Goal: Leave review/rating: Leave review/rating

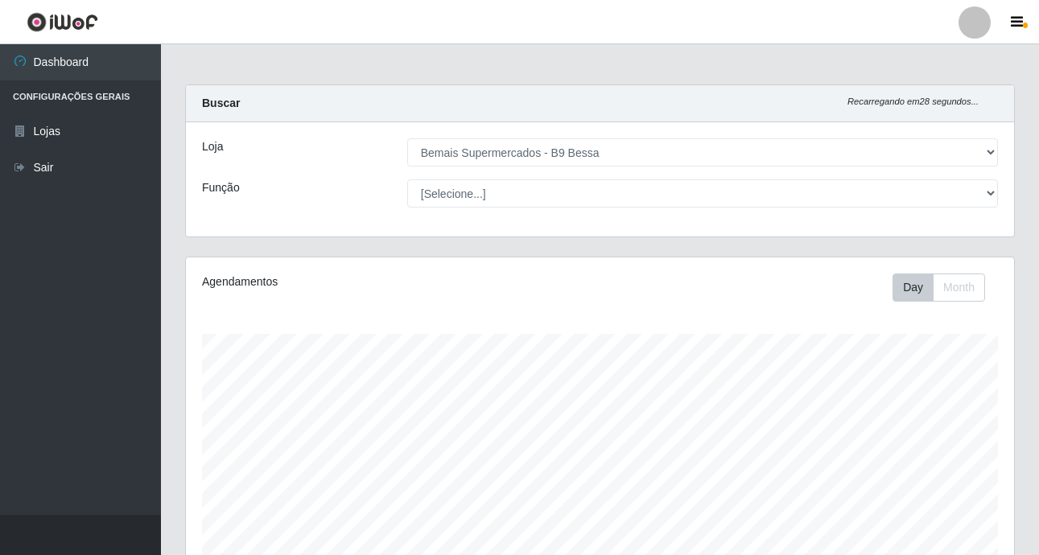
select select "410"
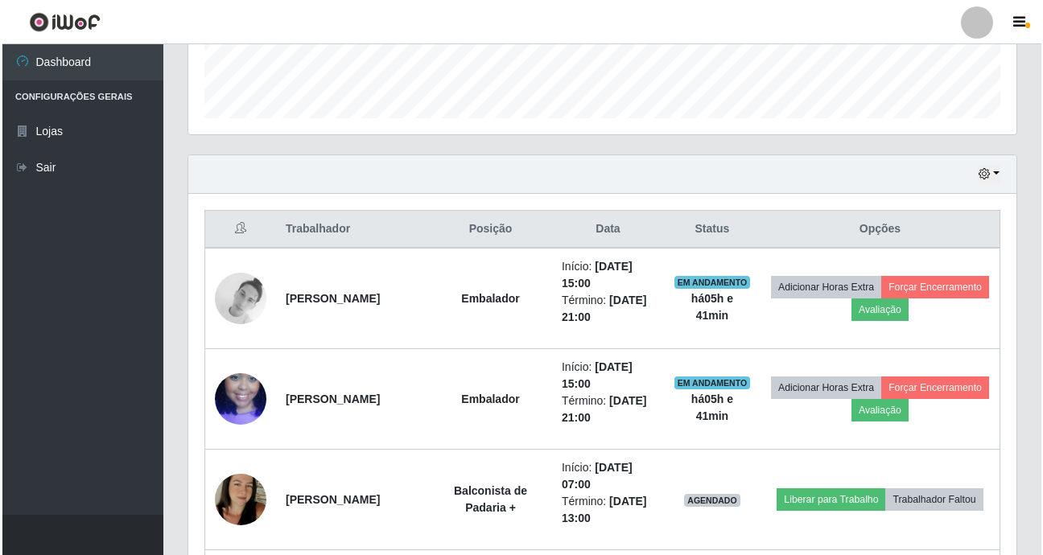
scroll to position [448, 0]
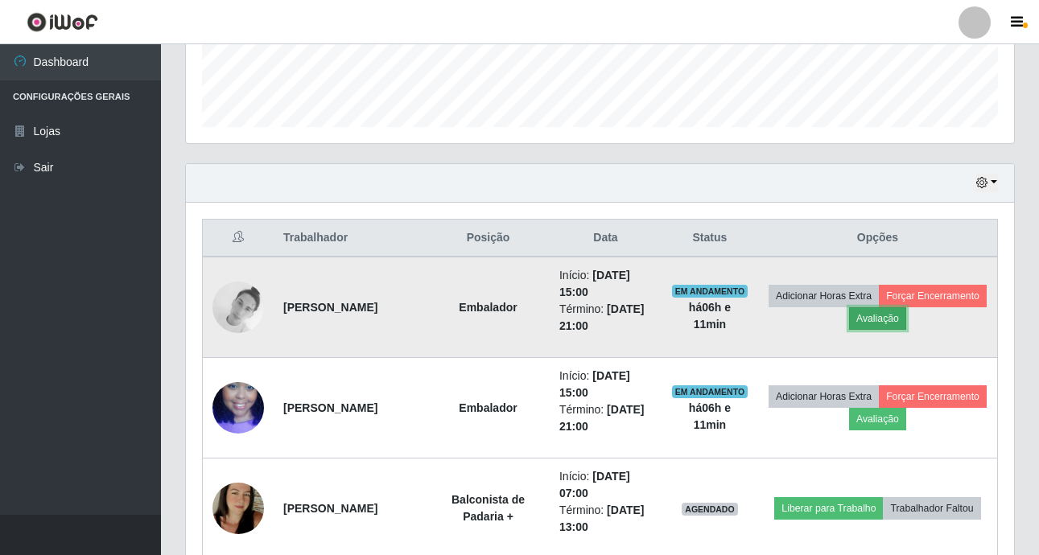
click at [906, 324] on button "Avaliação" at bounding box center [877, 318] width 57 height 23
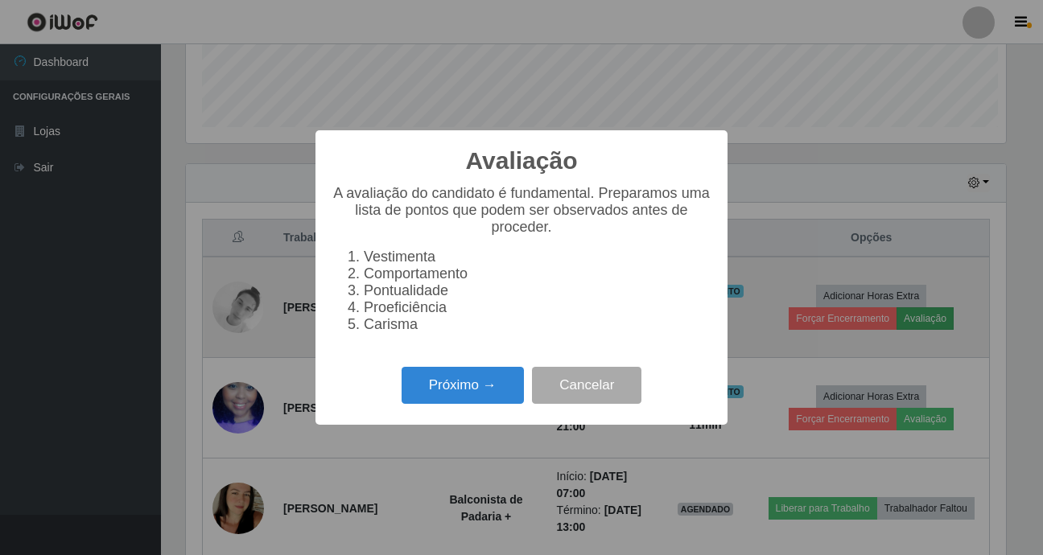
scroll to position [334, 820]
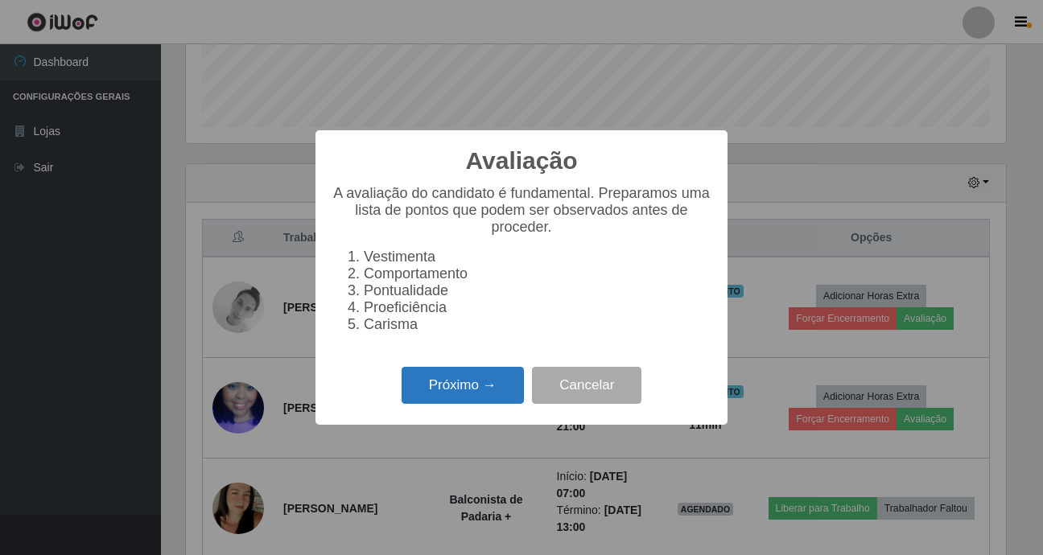
click at [491, 384] on button "Próximo →" at bounding box center [463, 386] width 122 height 38
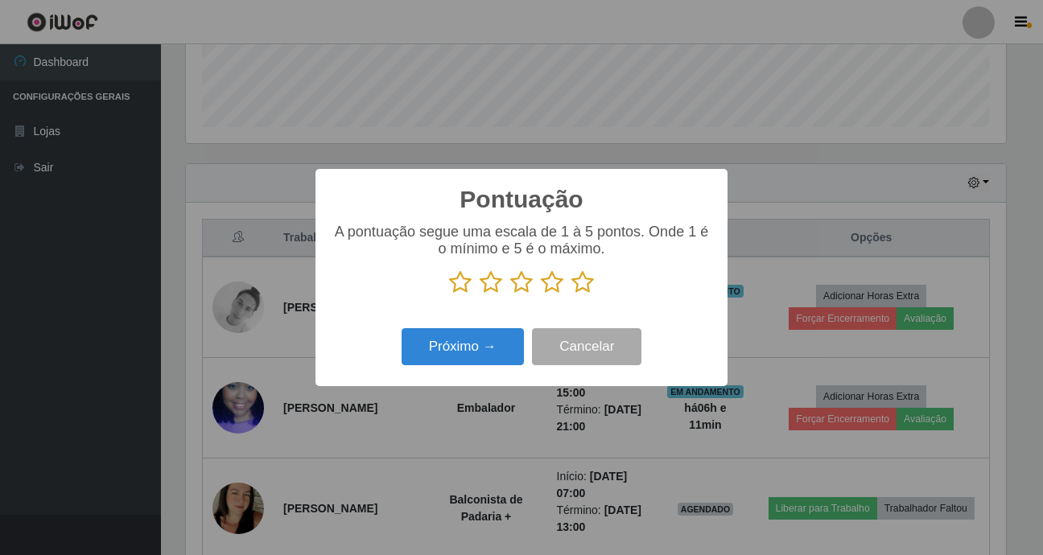
click at [583, 271] on div "A pontuação segue uma escala de 1 à 5 pontos. Onde 1 é o mínimo e 5 é o máximo." at bounding box center [522, 259] width 380 height 71
click at [575, 288] on icon at bounding box center [582, 282] width 23 height 24
click at [571, 295] on input "radio" at bounding box center [571, 295] width 0 height 0
click at [491, 340] on button "Próximo →" at bounding box center [463, 347] width 122 height 38
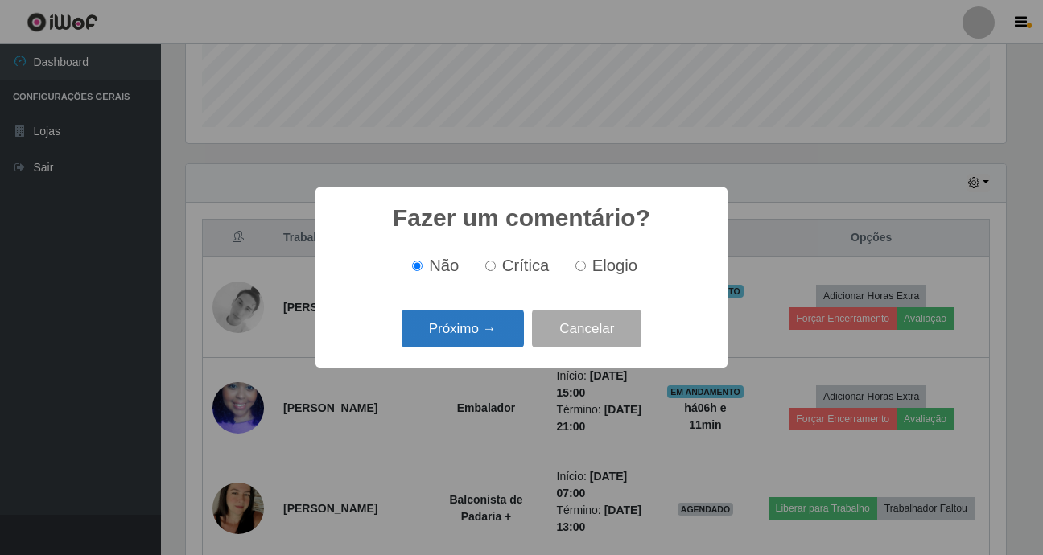
click at [486, 340] on button "Próximo →" at bounding box center [463, 329] width 122 height 38
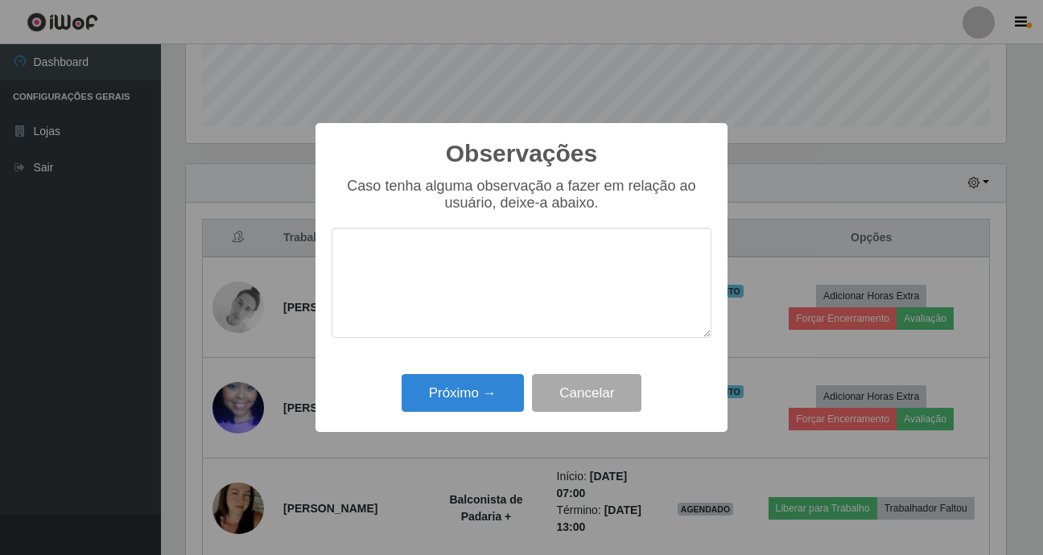
click at [487, 338] on textarea at bounding box center [522, 283] width 380 height 110
click at [472, 383] on button "Próximo →" at bounding box center [463, 393] width 122 height 38
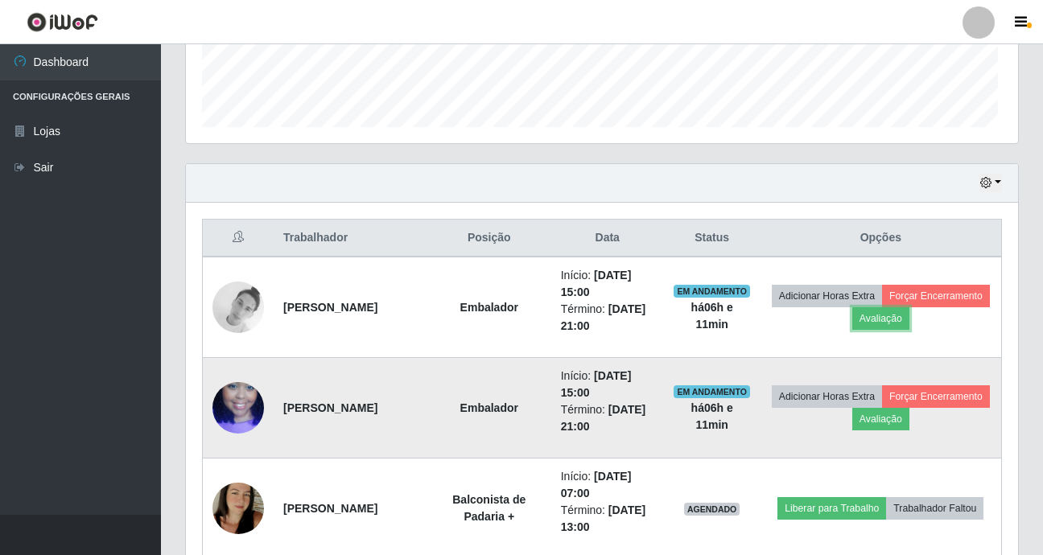
scroll to position [334, 828]
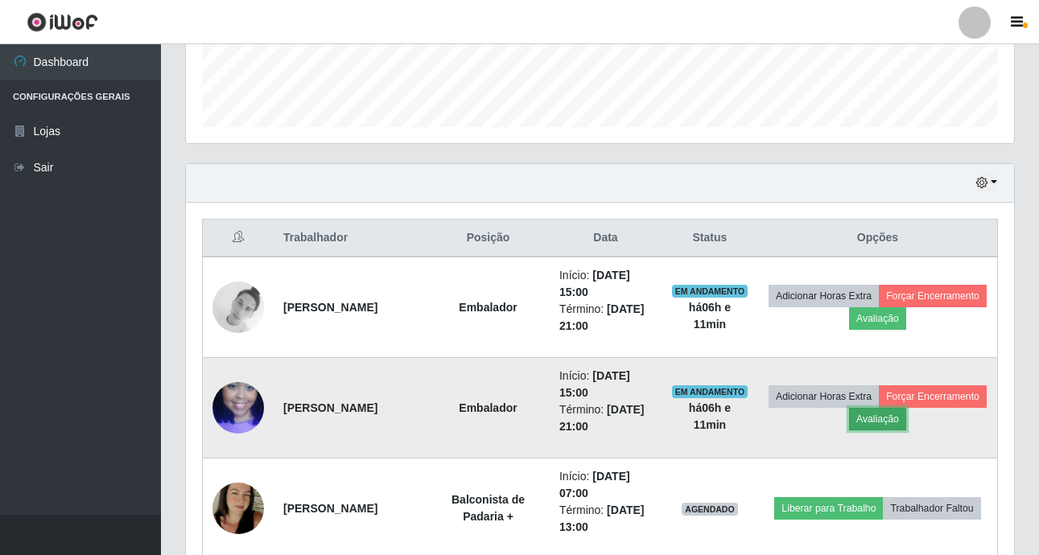
click at [906, 423] on button "Avaliação" at bounding box center [877, 419] width 57 height 23
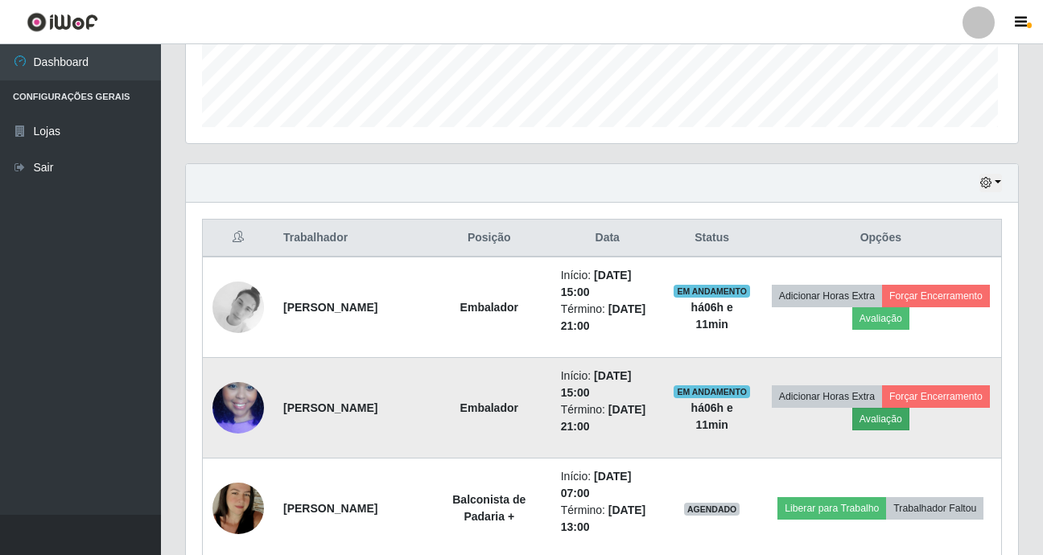
scroll to position [334, 820]
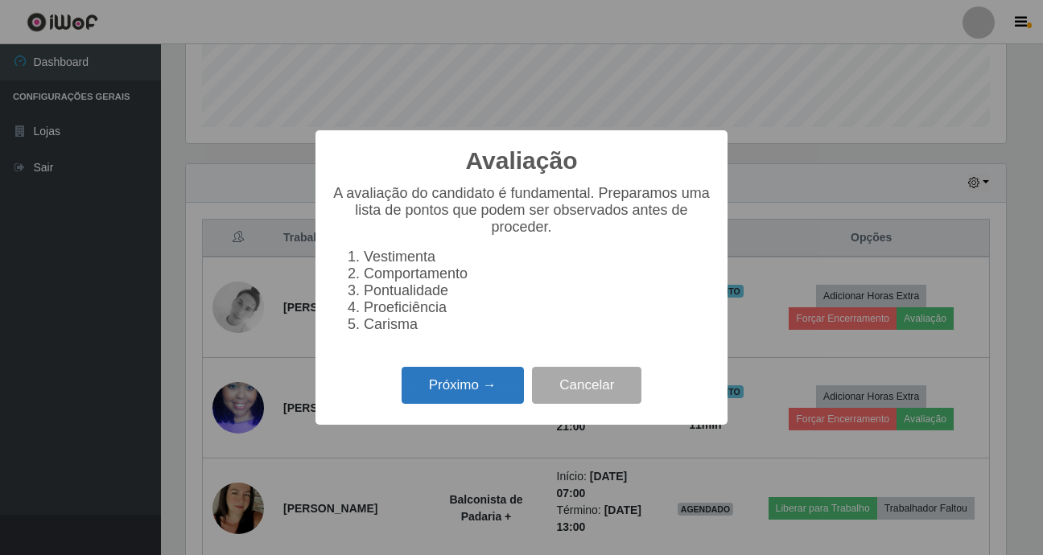
click at [425, 378] on button "Próximo →" at bounding box center [463, 386] width 122 height 38
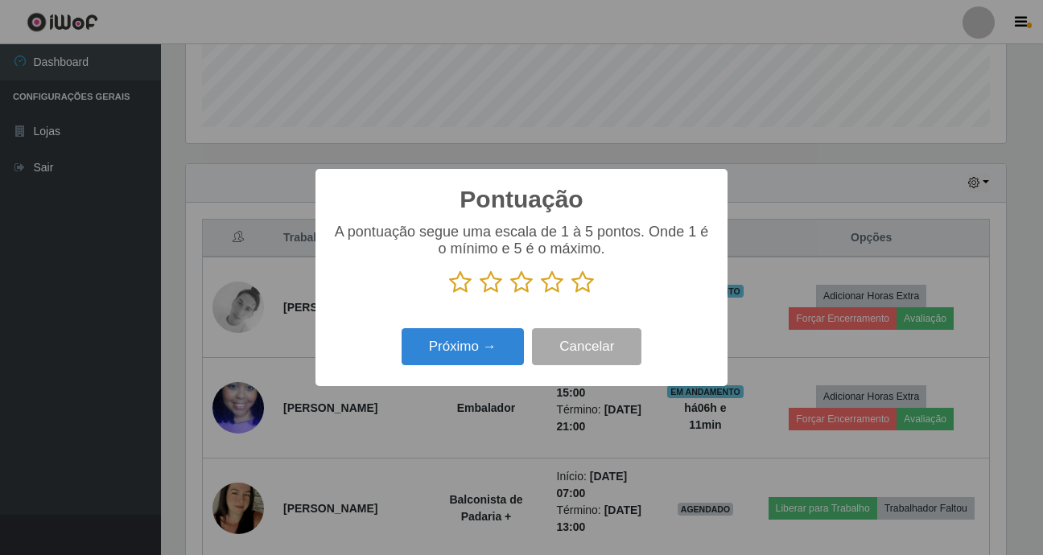
scroll to position [804473, 803987]
click at [583, 285] on icon at bounding box center [582, 282] width 23 height 24
click at [571, 295] on input "radio" at bounding box center [571, 295] width 0 height 0
click at [480, 351] on button "Próximo →" at bounding box center [463, 347] width 122 height 38
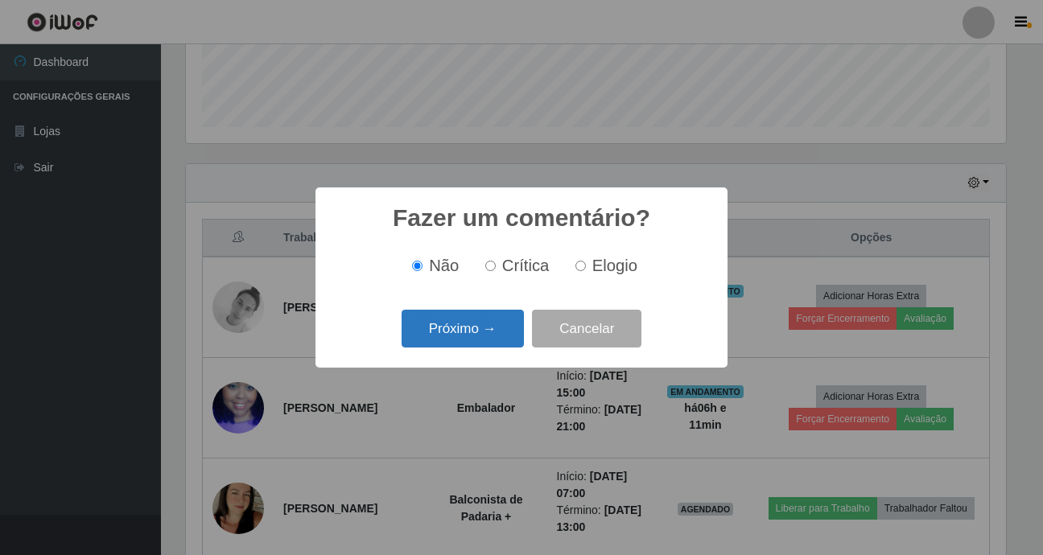
click at [484, 336] on button "Próximo →" at bounding box center [463, 329] width 122 height 38
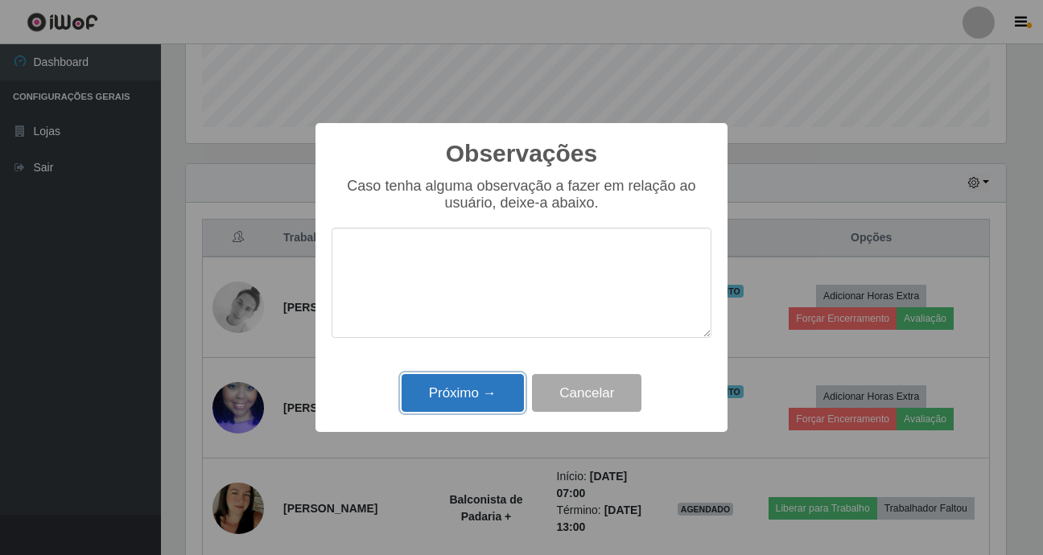
click at [479, 406] on button "Próximo →" at bounding box center [463, 393] width 122 height 38
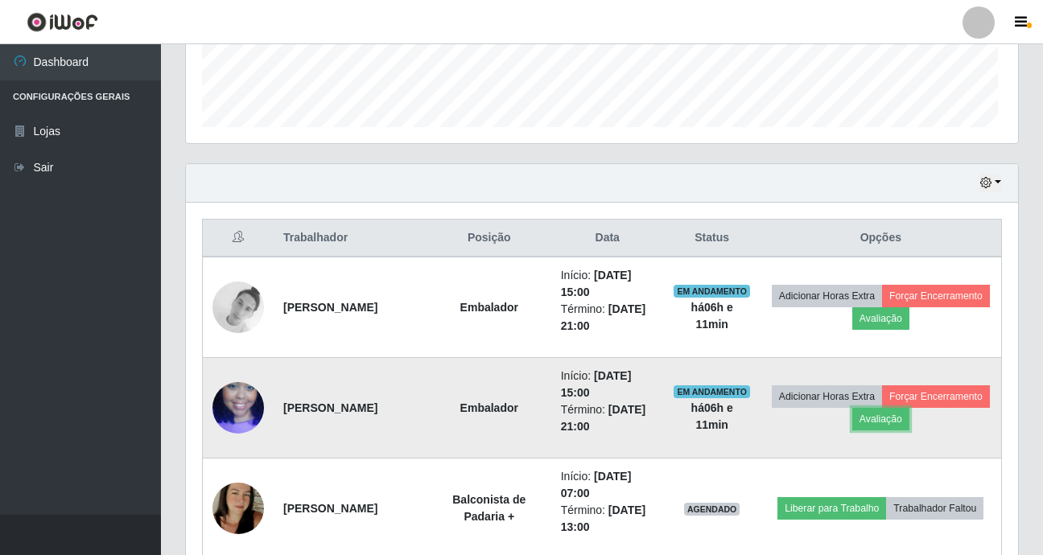
scroll to position [334, 828]
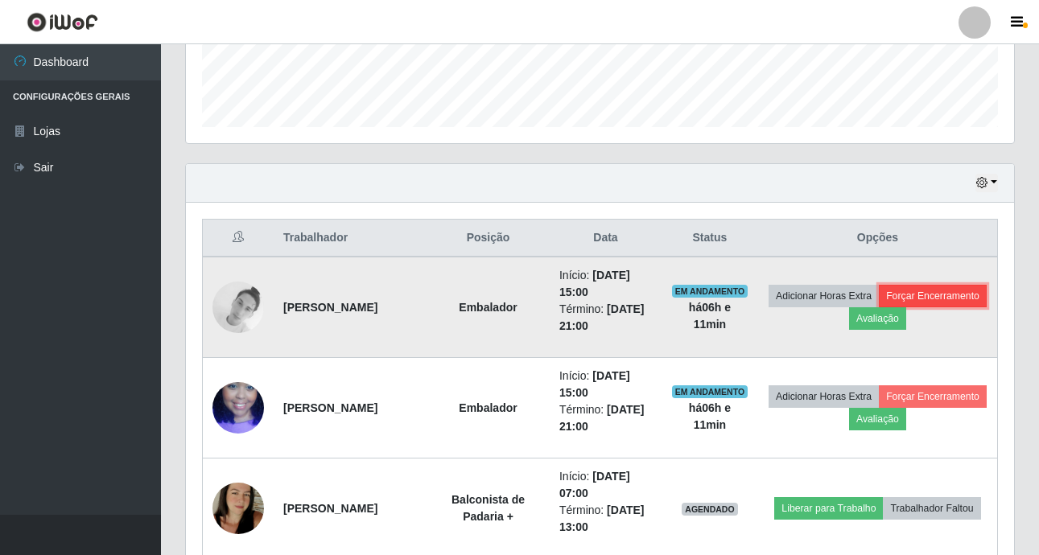
click at [879, 307] on button "Forçar Encerramento" at bounding box center [933, 296] width 108 height 23
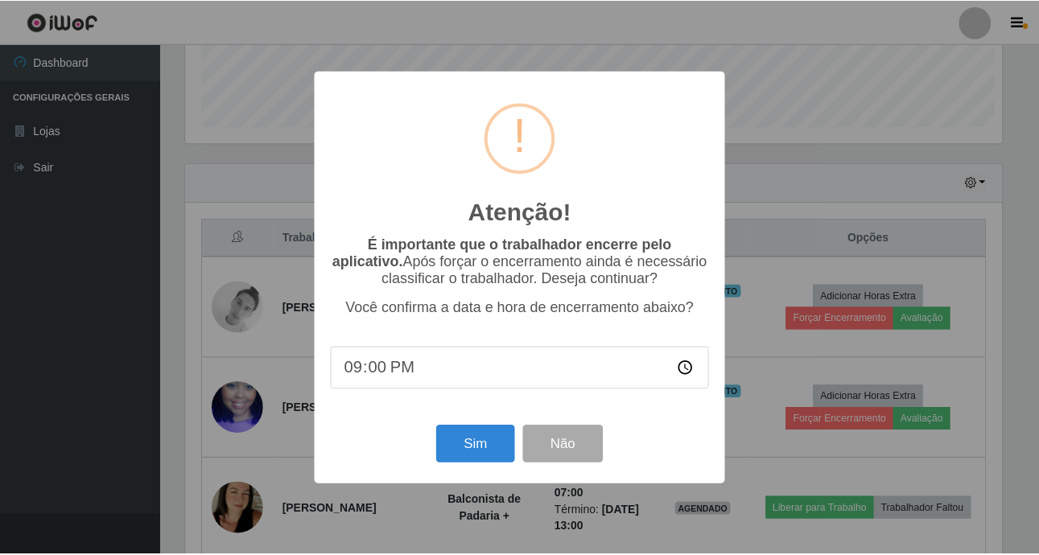
scroll to position [334, 820]
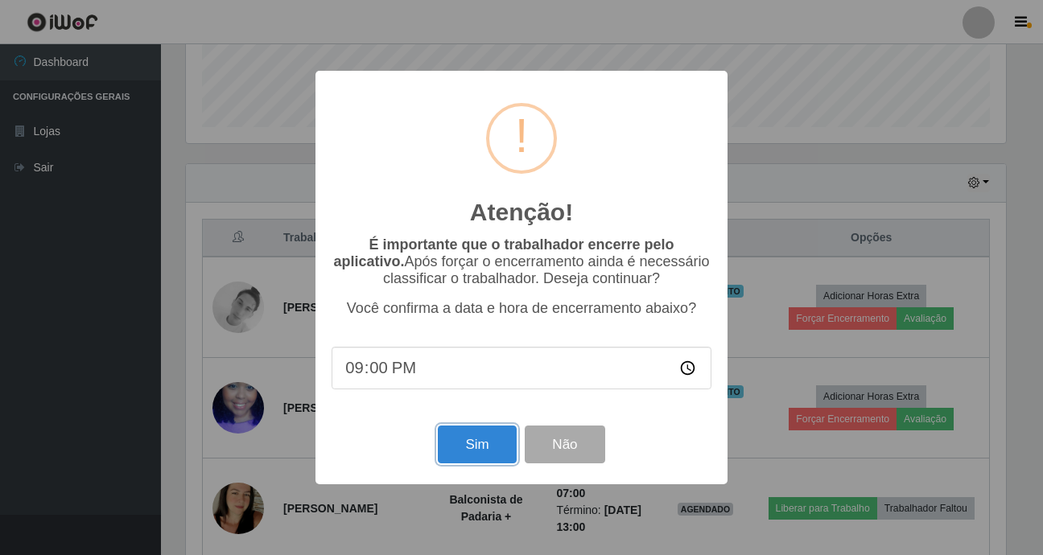
click at [446, 439] on button "Sim" at bounding box center [477, 445] width 78 height 38
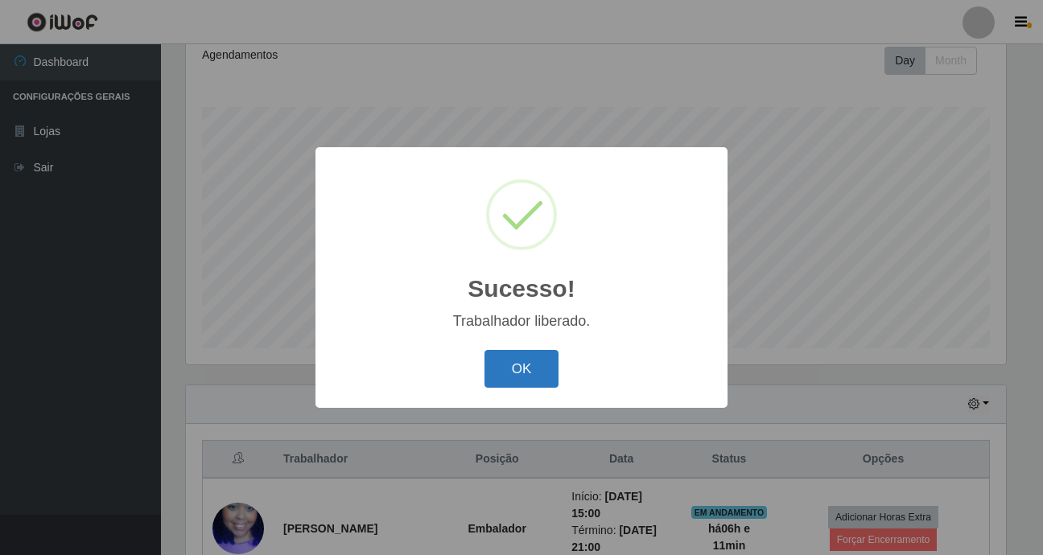
click at [534, 373] on button "OK" at bounding box center [521, 369] width 75 height 38
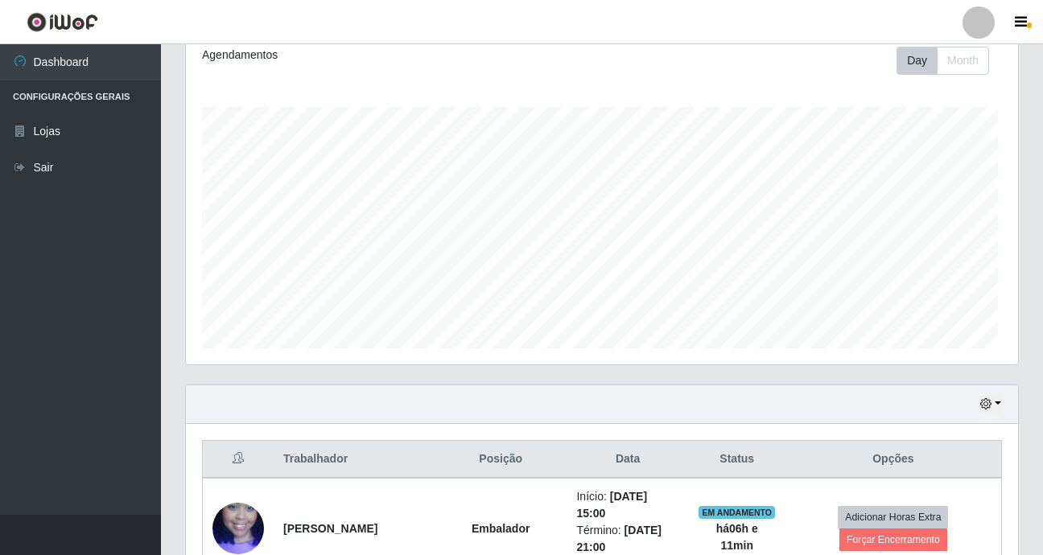
scroll to position [334, 828]
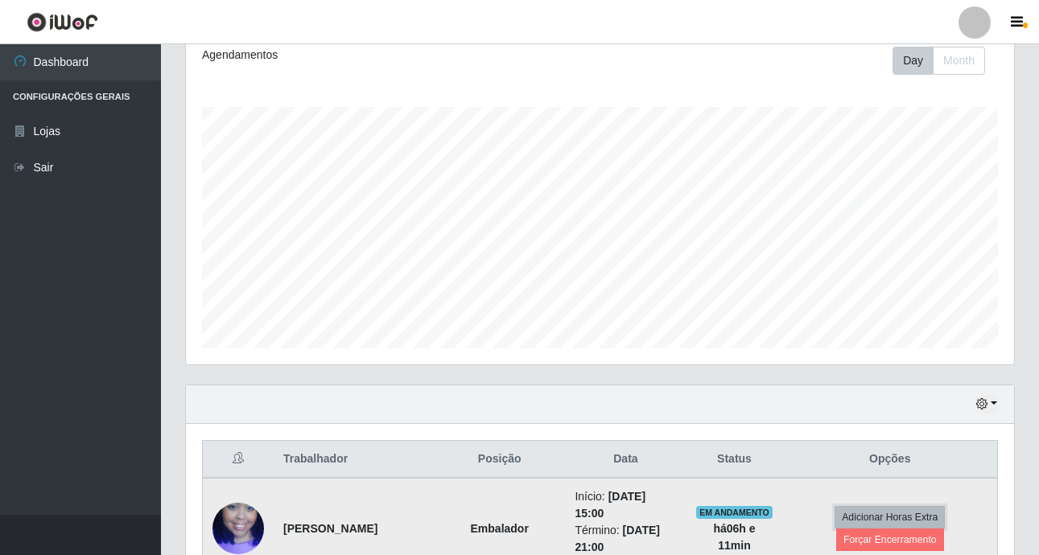
click at [877, 528] on button "Adicionar Horas Extra" at bounding box center [890, 517] width 110 height 23
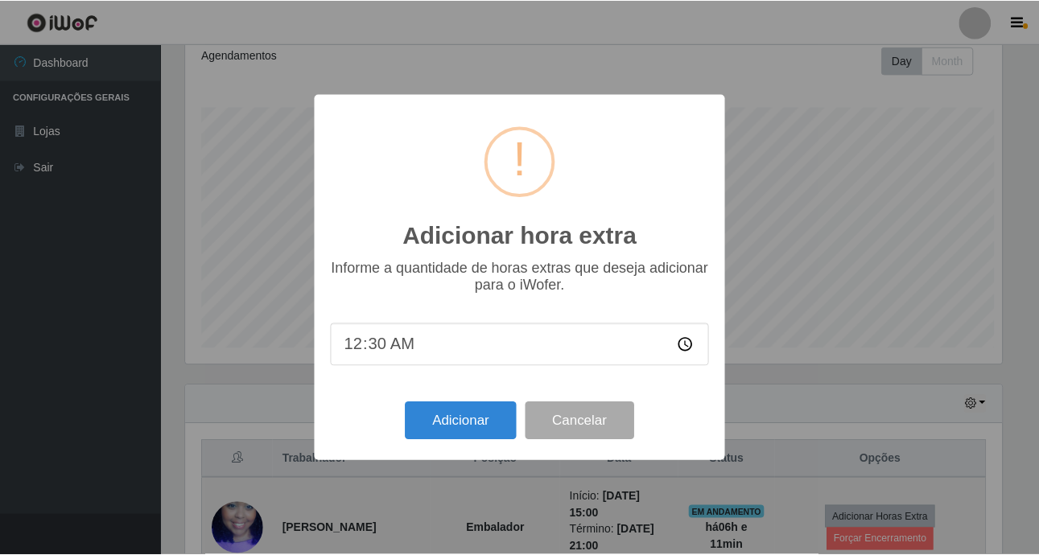
scroll to position [334, 820]
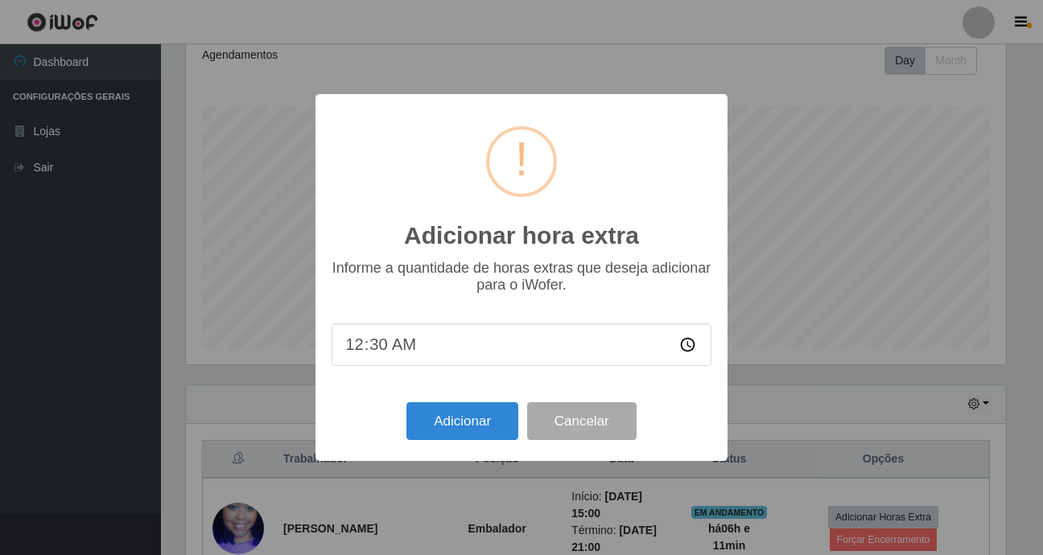
click at [739, 510] on div "Adicionar hora extra × Informe a quantidade de horas extras que deseja adiciona…" at bounding box center [521, 277] width 1043 height 555
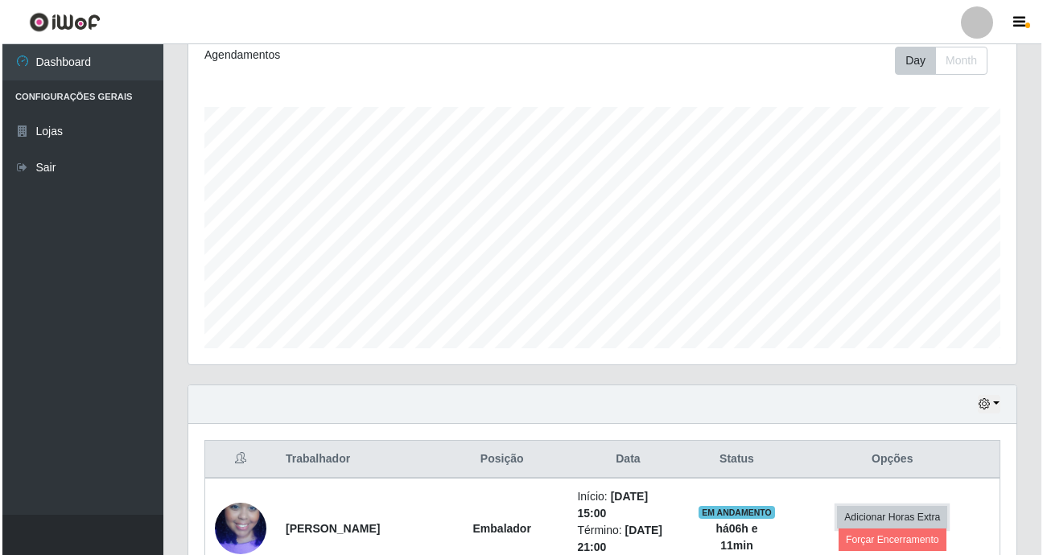
scroll to position [334, 828]
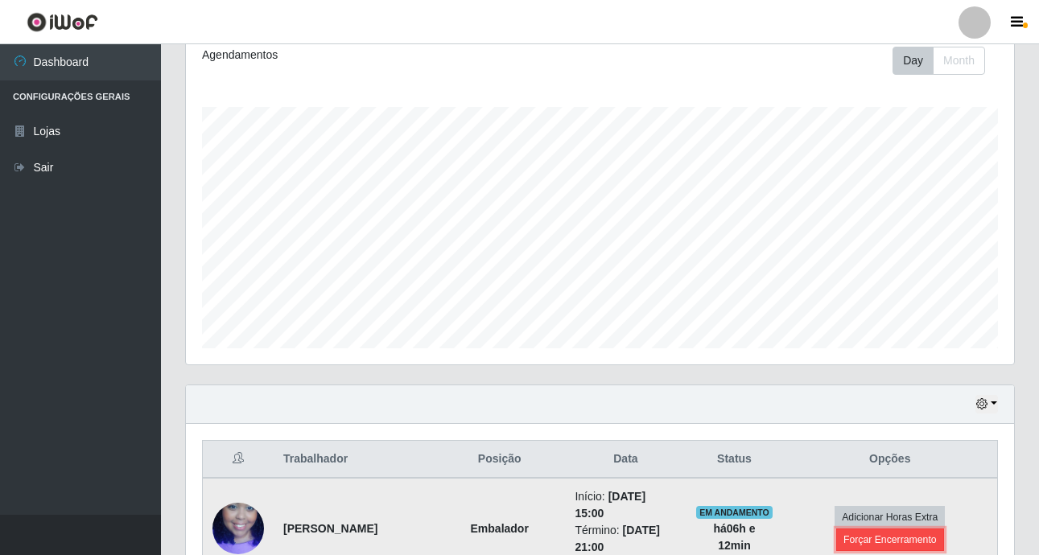
click at [943, 550] on button "Forçar Encerramento" at bounding box center [890, 540] width 108 height 23
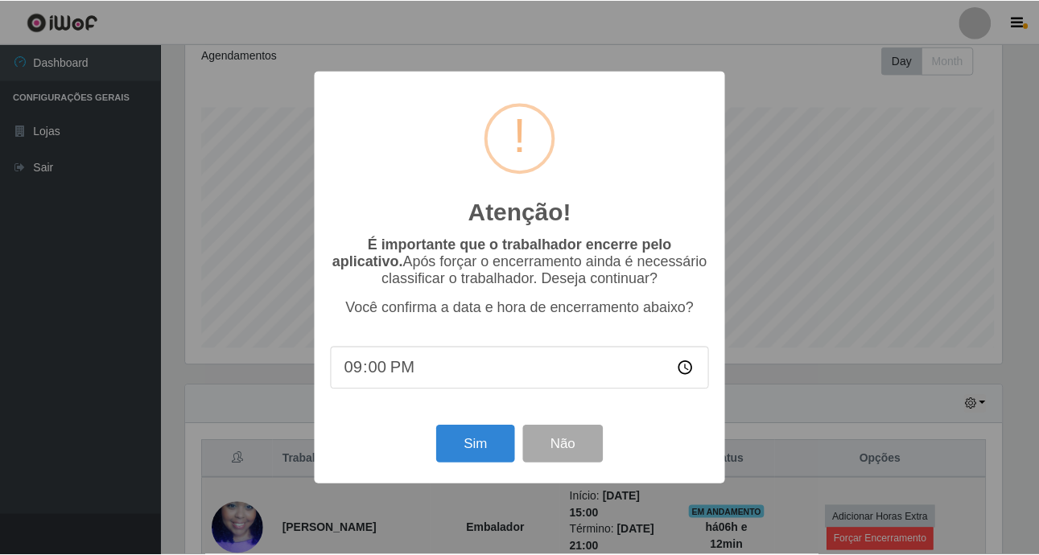
scroll to position [334, 820]
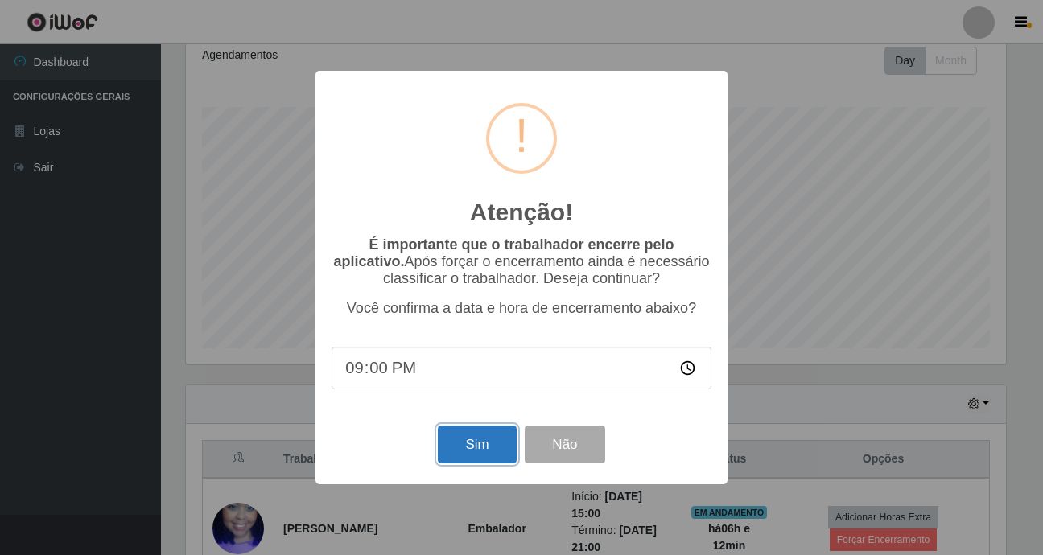
click at [507, 443] on button "Sim" at bounding box center [477, 445] width 78 height 38
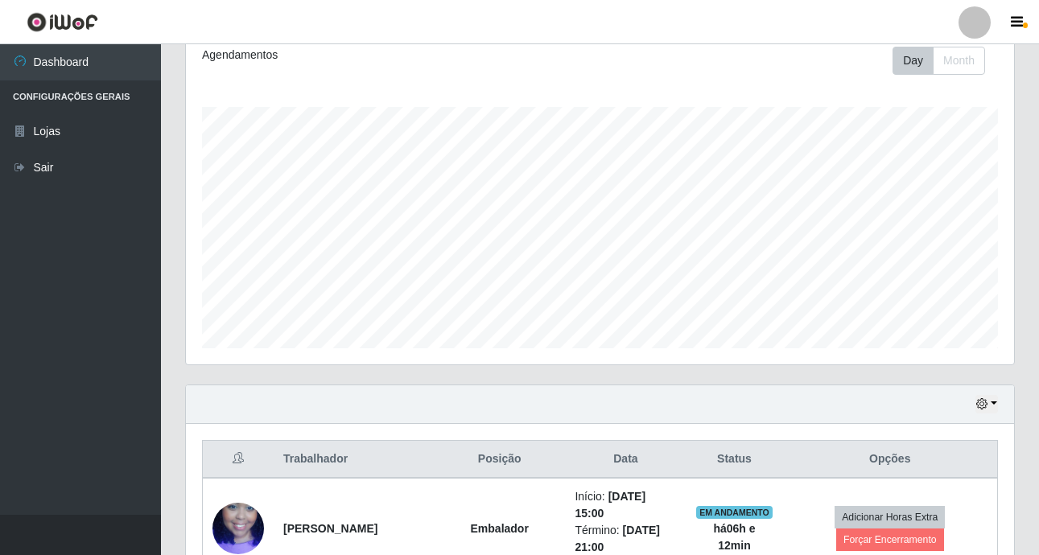
scroll to position [0, 0]
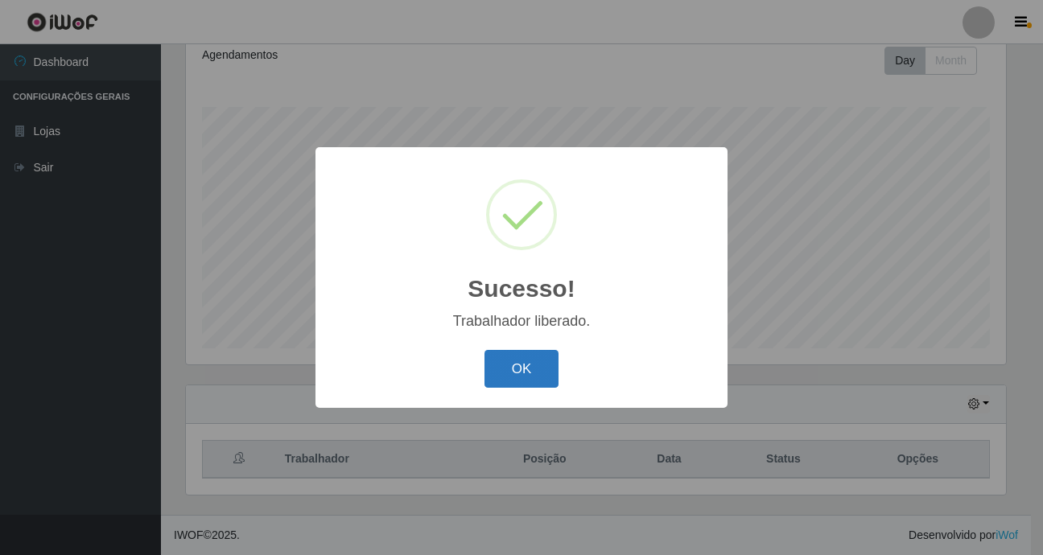
click at [534, 357] on button "OK" at bounding box center [521, 369] width 75 height 38
